Goal: Task Accomplishment & Management: Complete application form

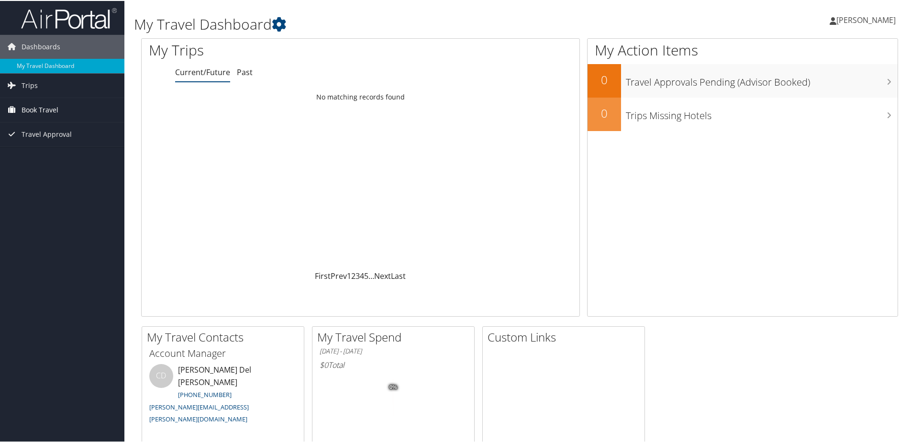
click at [63, 106] on link "Book Travel" at bounding box center [62, 109] width 124 height 24
click at [44, 107] on span "Book Travel" at bounding box center [40, 109] width 37 height 24
click at [41, 87] on link "Trips" at bounding box center [62, 85] width 124 height 24
click at [47, 106] on link "Current/Future Trips" at bounding box center [62, 104] width 124 height 14
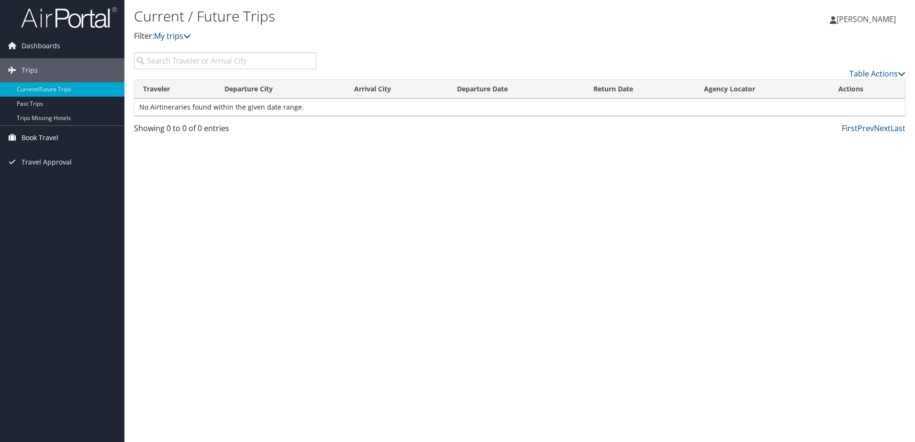
click at [50, 143] on span "Book Travel" at bounding box center [40, 138] width 37 height 24
click at [50, 153] on link "Approval Request (Beta)" at bounding box center [62, 157] width 124 height 14
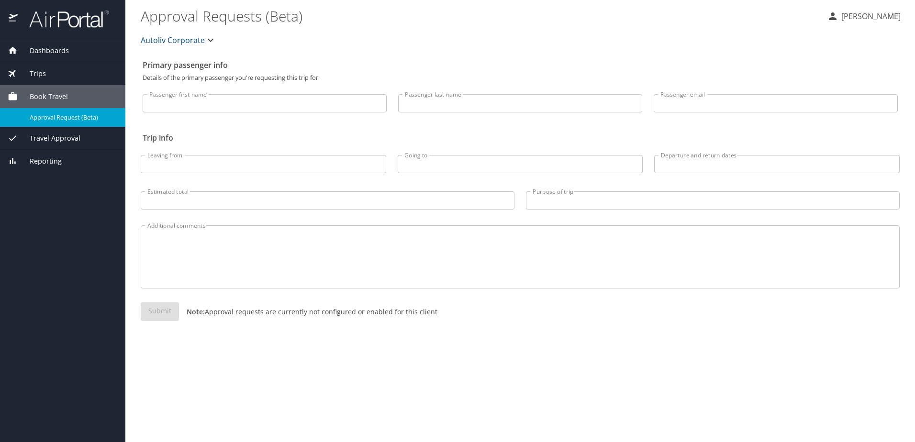
select select "US"
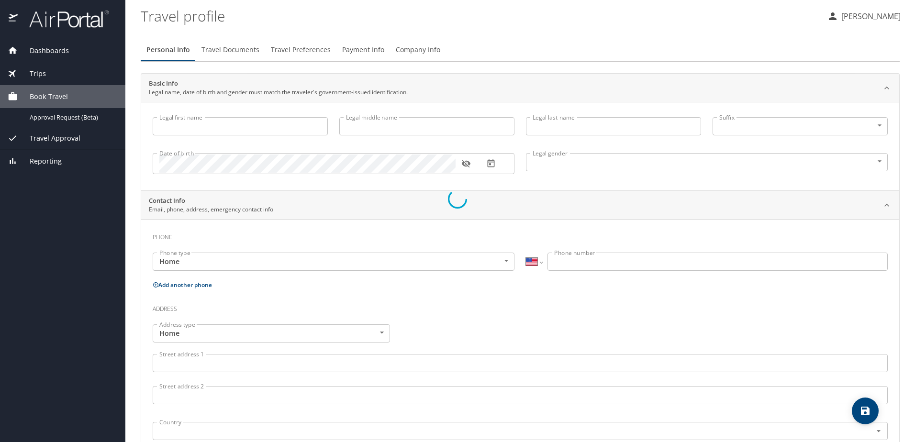
type input "Kyle"
type input "Koch"
type input "Male"
type input "Samnatha"
type input "Koch"
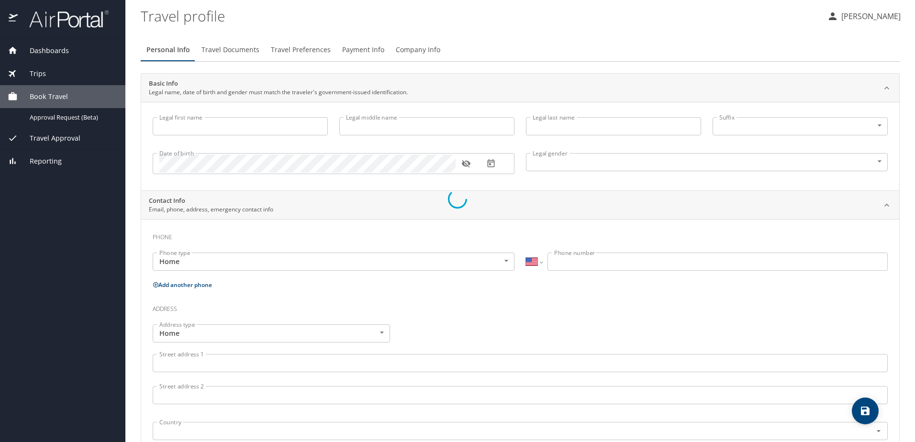
type input "(313) 505-0881"
select select "SC"
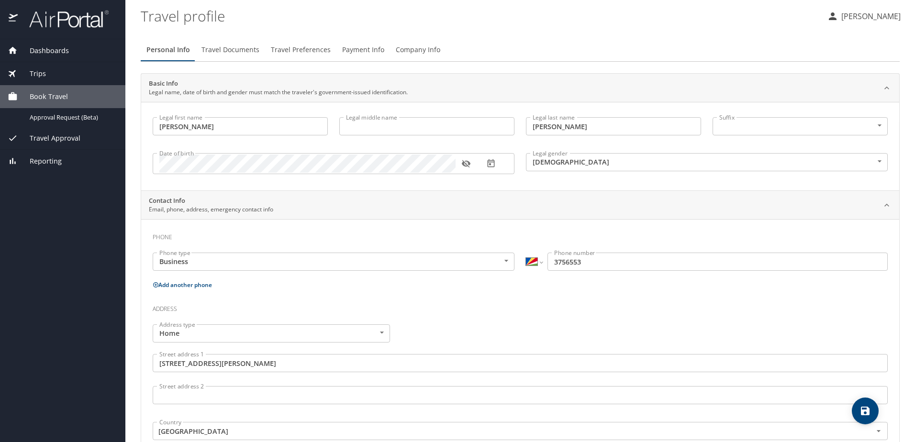
select select "US"
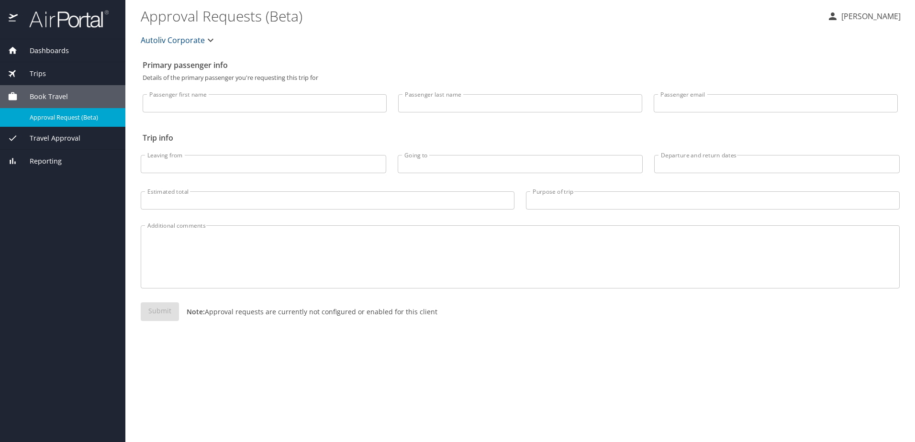
click at [59, 52] on span "Dashboards" at bounding box center [43, 50] width 51 height 11
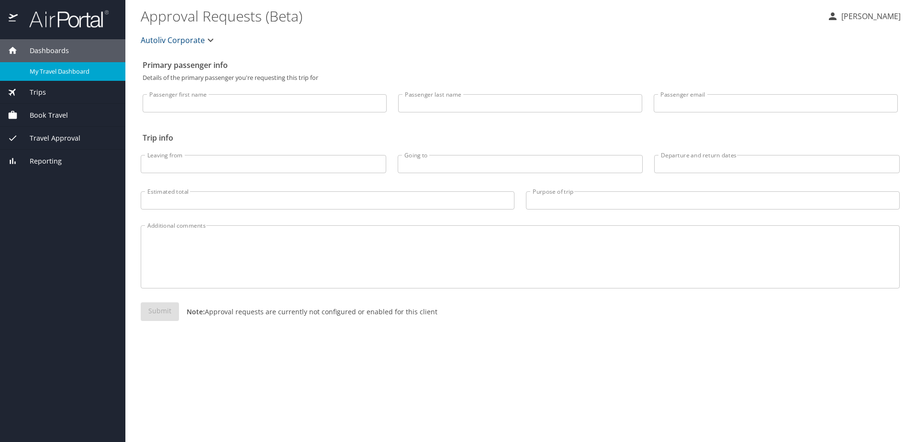
click at [76, 75] on span "My Travel Dashboard" at bounding box center [72, 71] width 84 height 9
